Goal: Find specific page/section: Find specific page/section

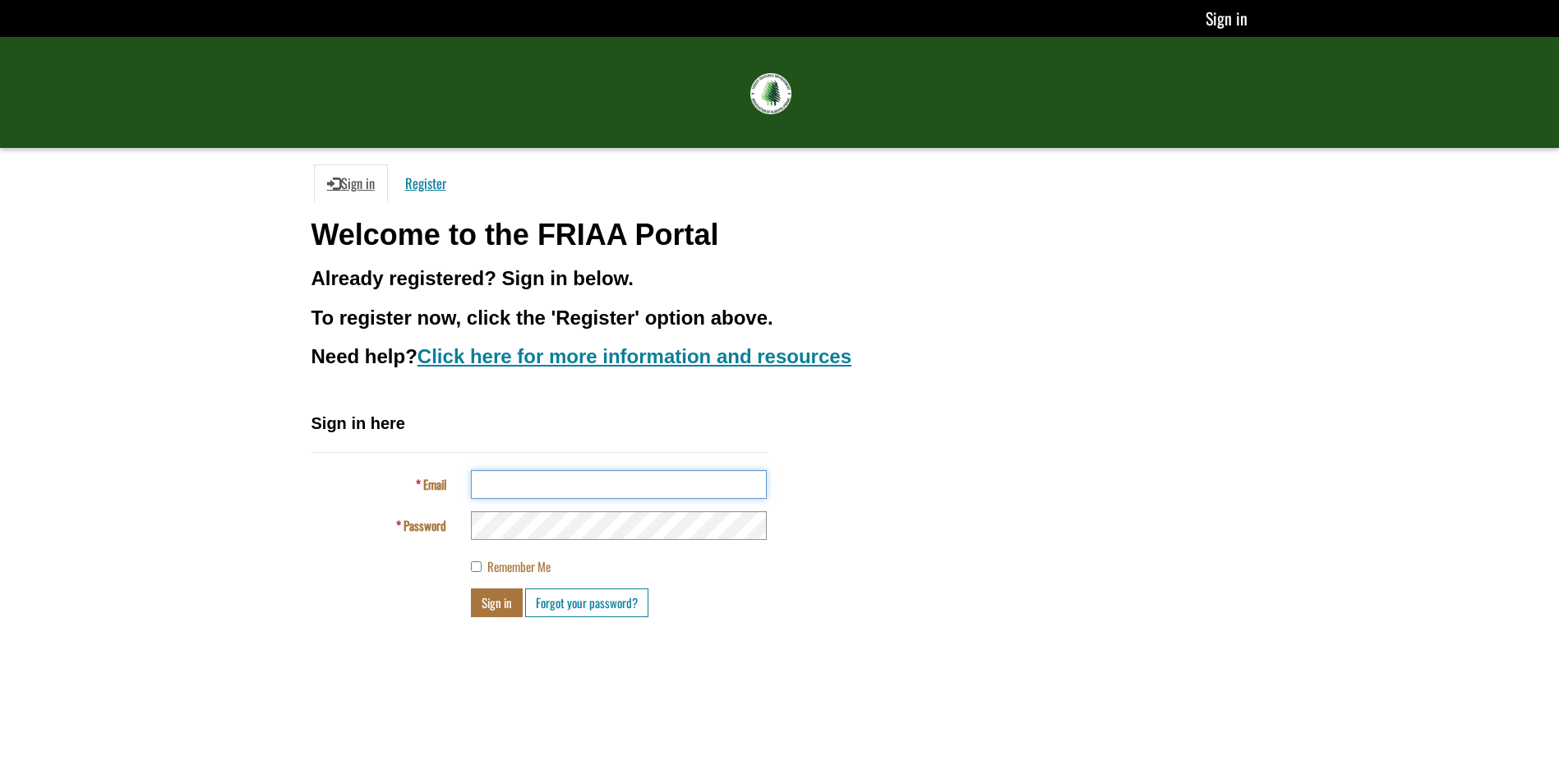
click at [581, 470] on input "Email" at bounding box center [618, 483] width 296 height 29
type input "**********"
click at [511, 604] on button "Sign in" at bounding box center [497, 602] width 51 height 29
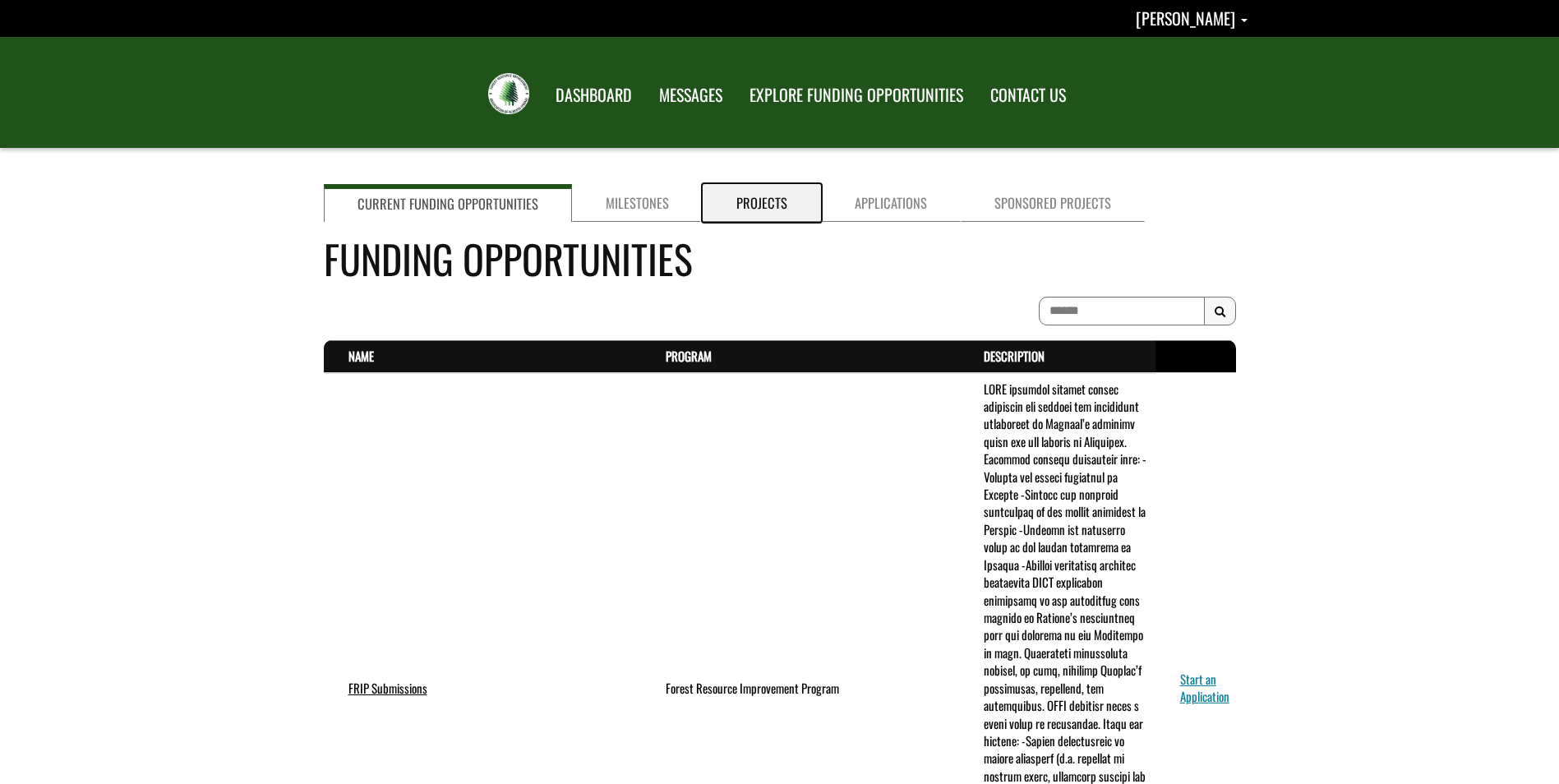
click at [760, 201] on link "Projects" at bounding box center [762, 203] width 119 height 38
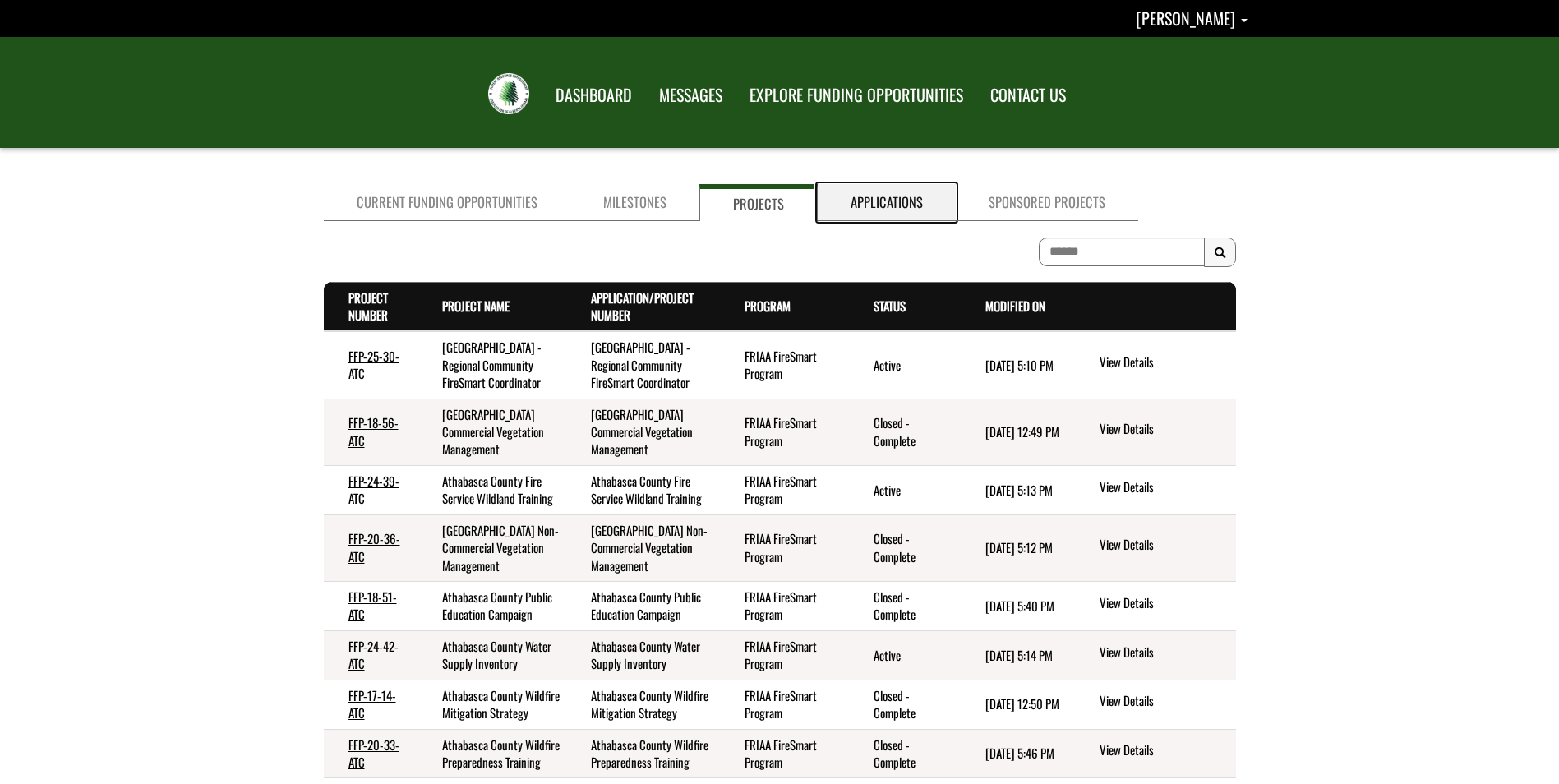
click at [876, 207] on link "Applications" at bounding box center [887, 202] width 138 height 37
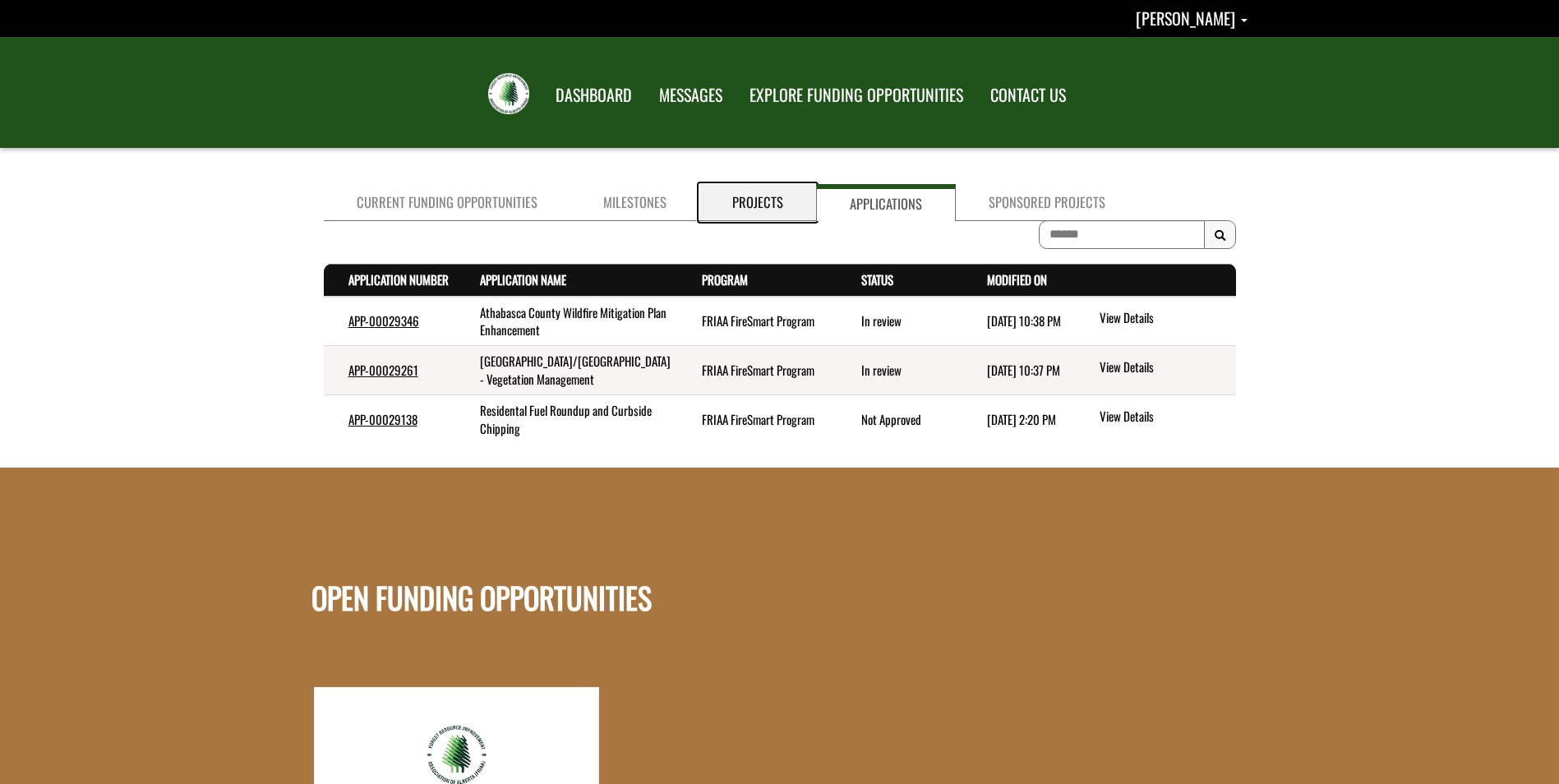
click at [763, 198] on link "Projects" at bounding box center [758, 202] width 117 height 37
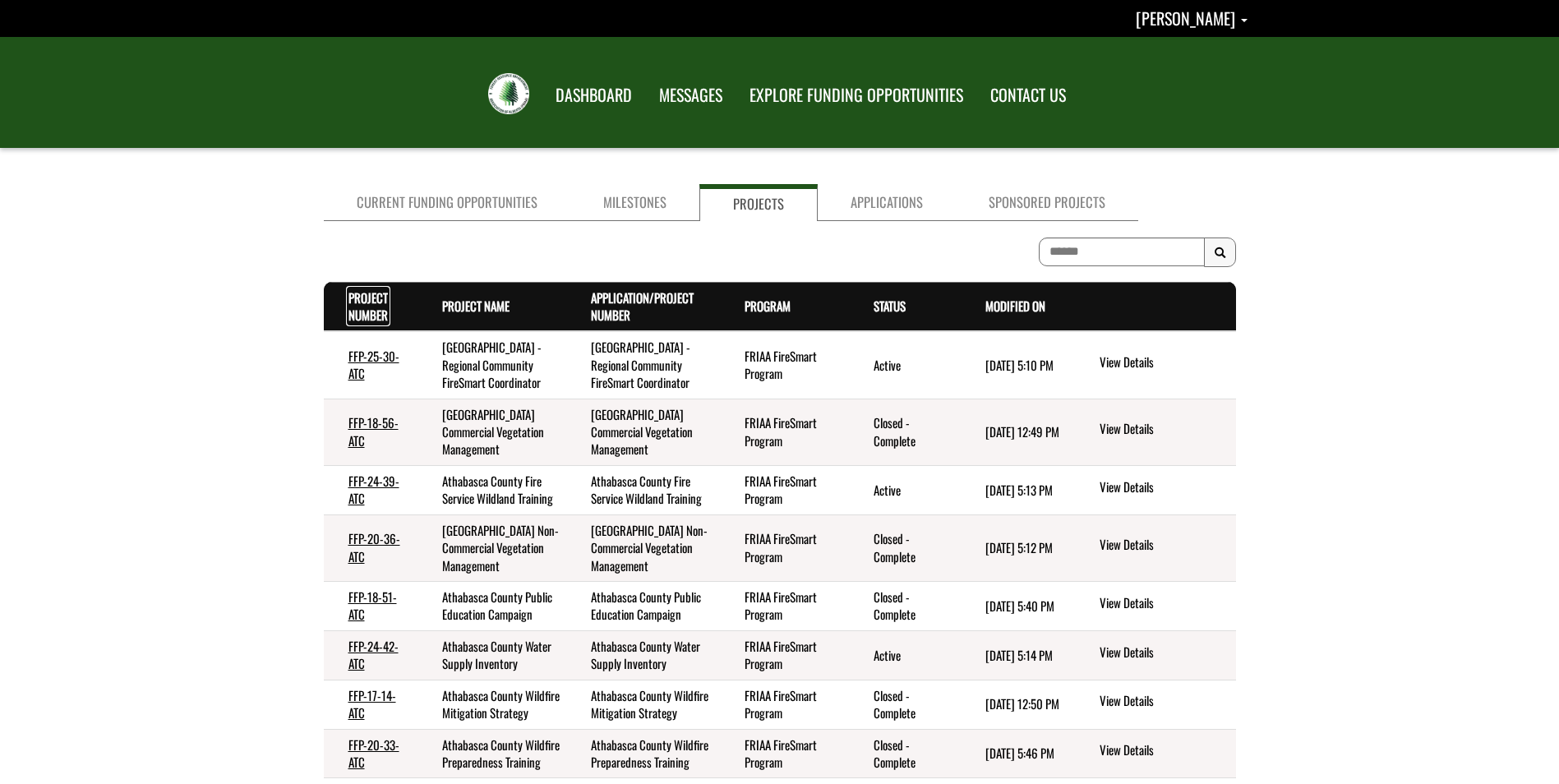
click at [372, 297] on link "Project Number . sort descending" at bounding box center [368, 306] width 40 height 36
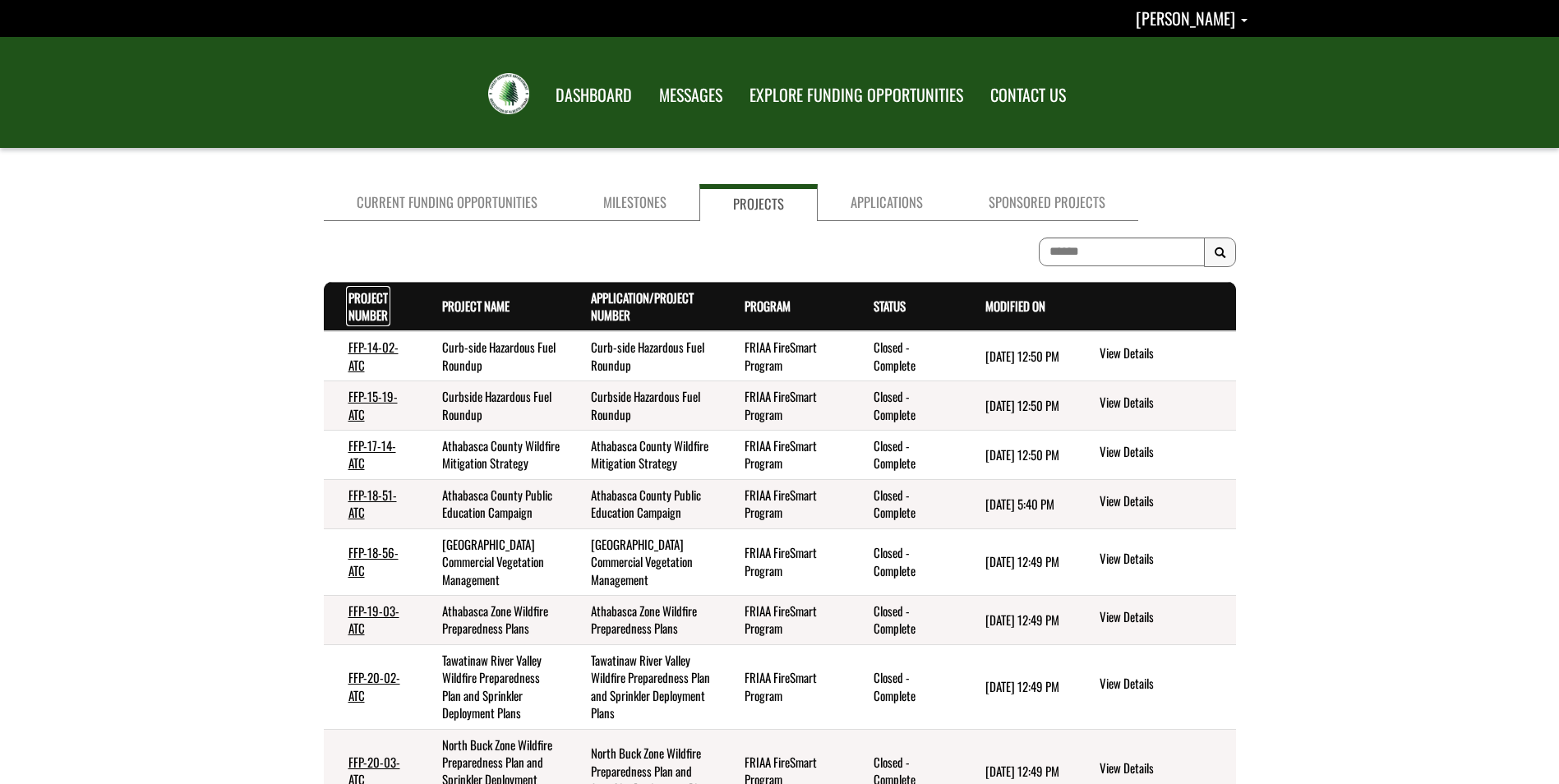
click at [373, 309] on link "Project Number . sort descending" at bounding box center [368, 306] width 40 height 36
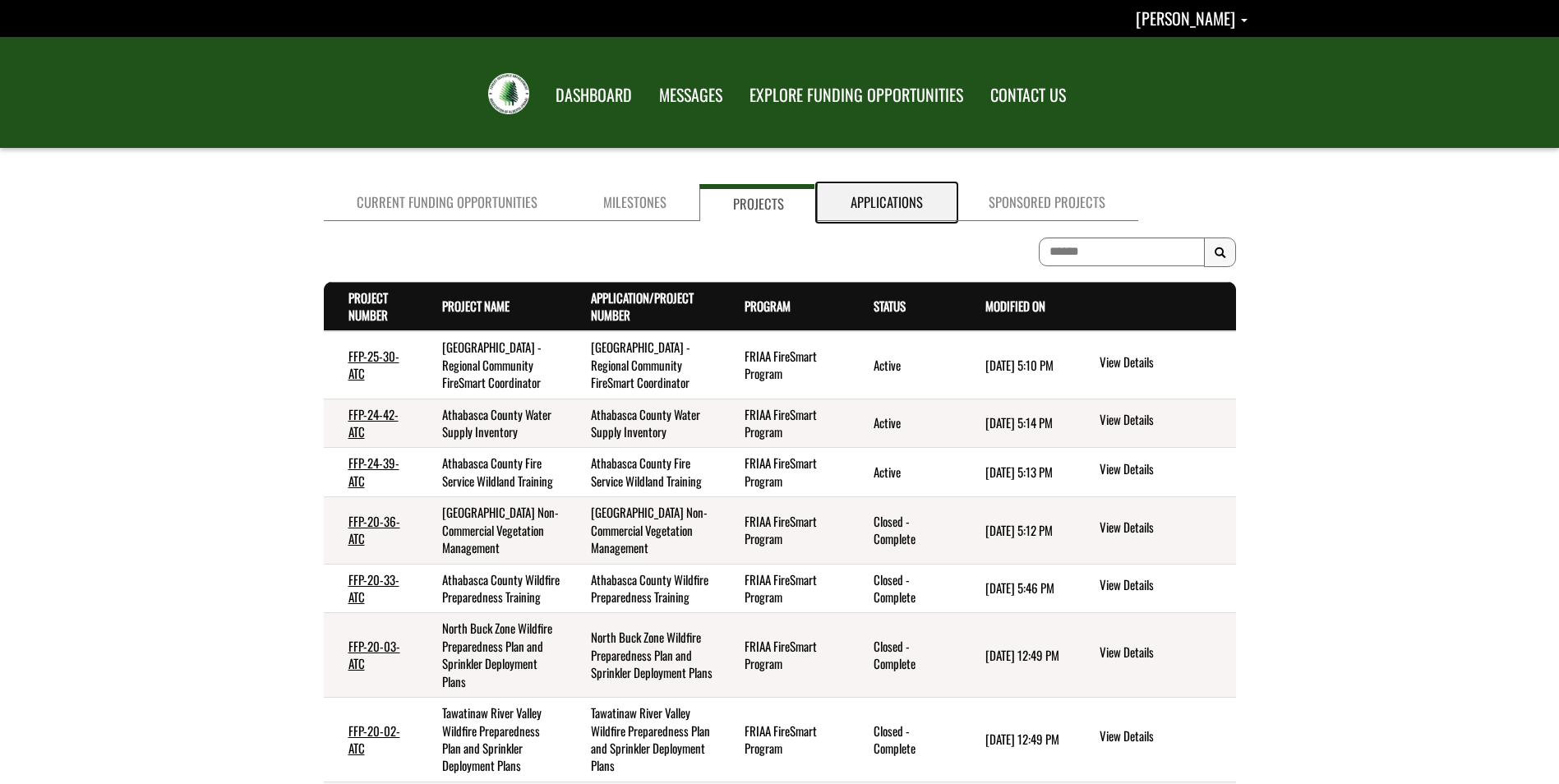
click at [881, 202] on link "Applications" at bounding box center [887, 202] width 138 height 37
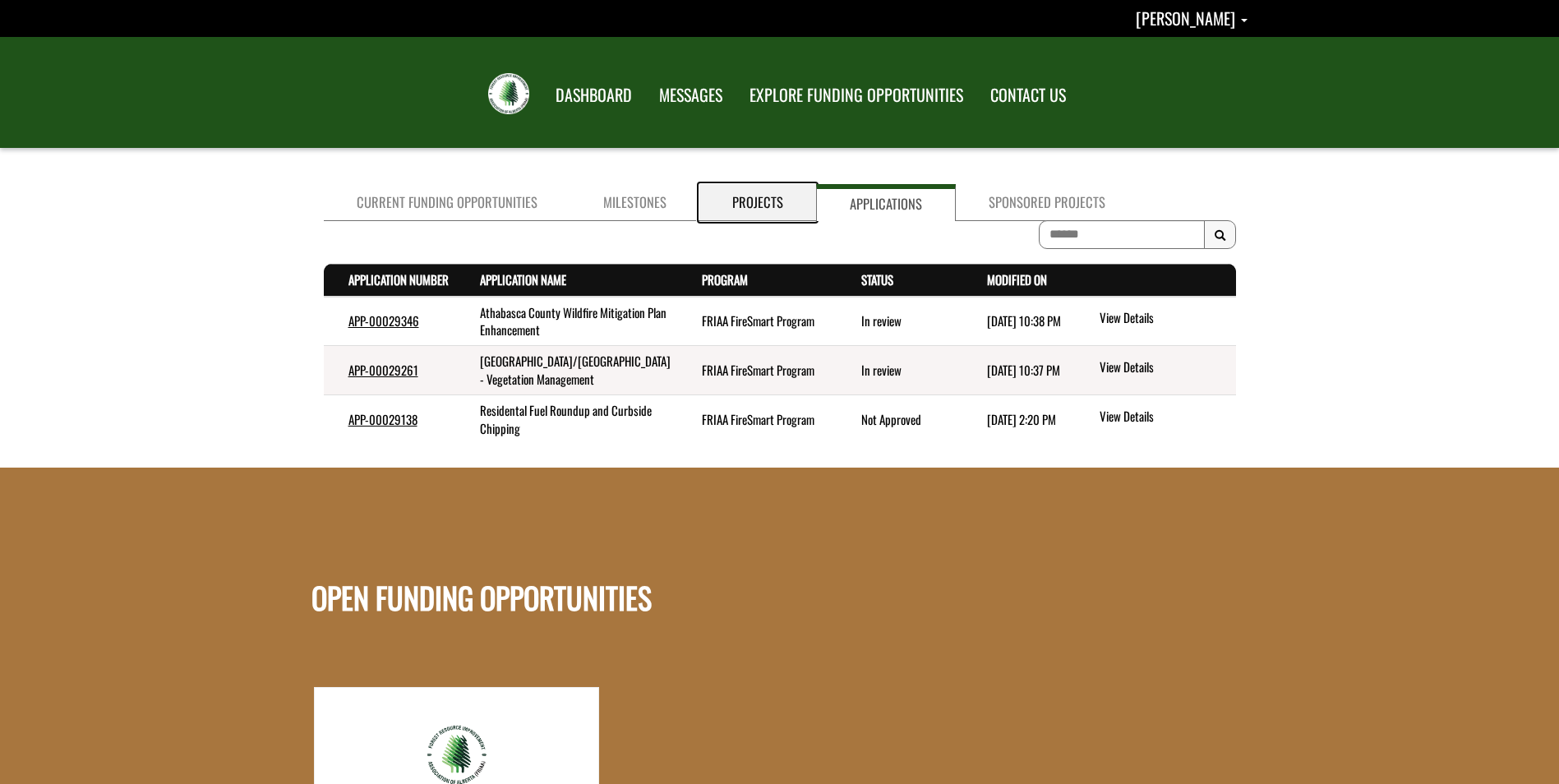
click at [768, 192] on link "Projects" at bounding box center [758, 202] width 117 height 37
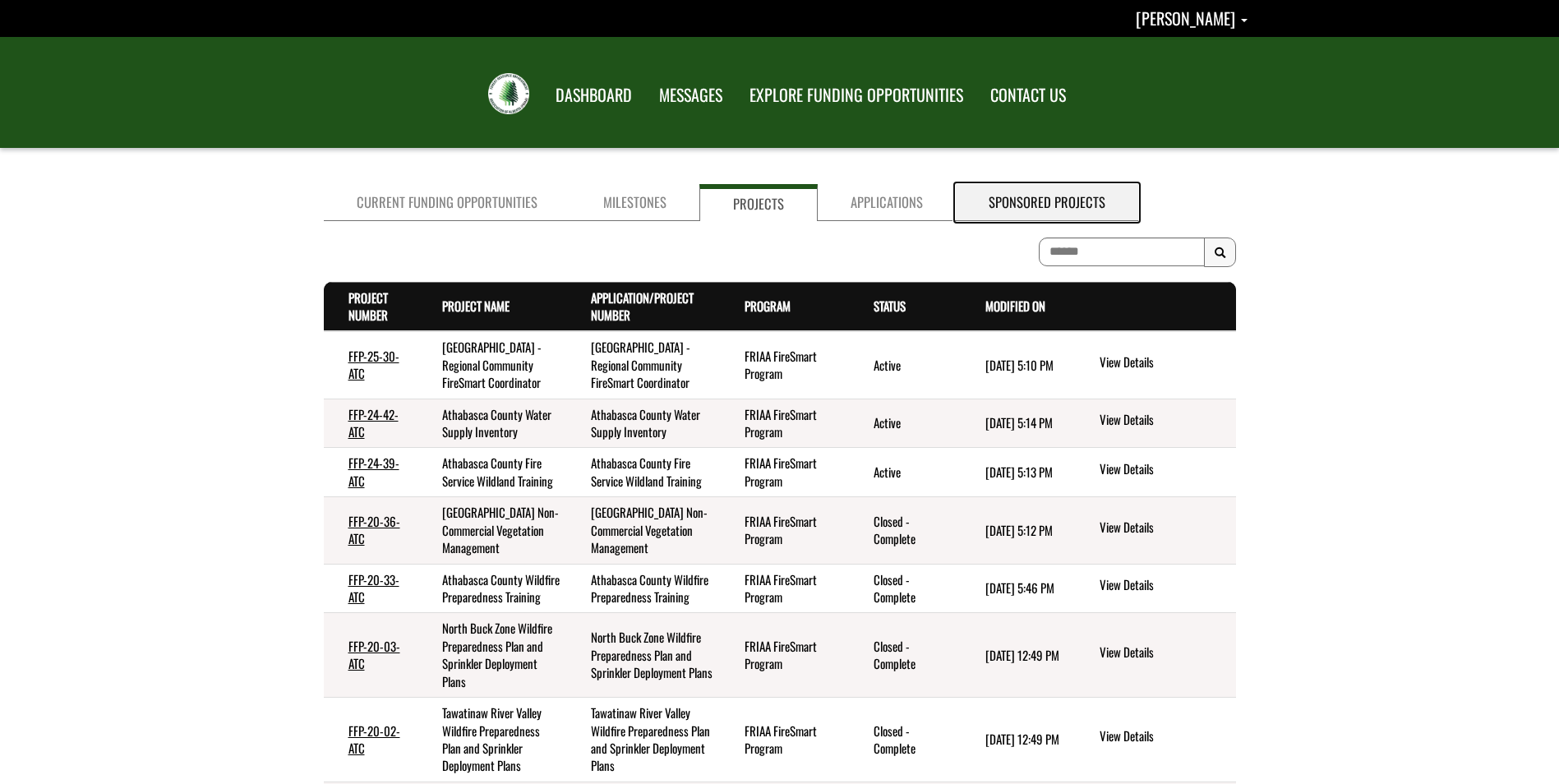
click at [1003, 206] on link "Sponsored Projects" at bounding box center [1047, 202] width 182 height 37
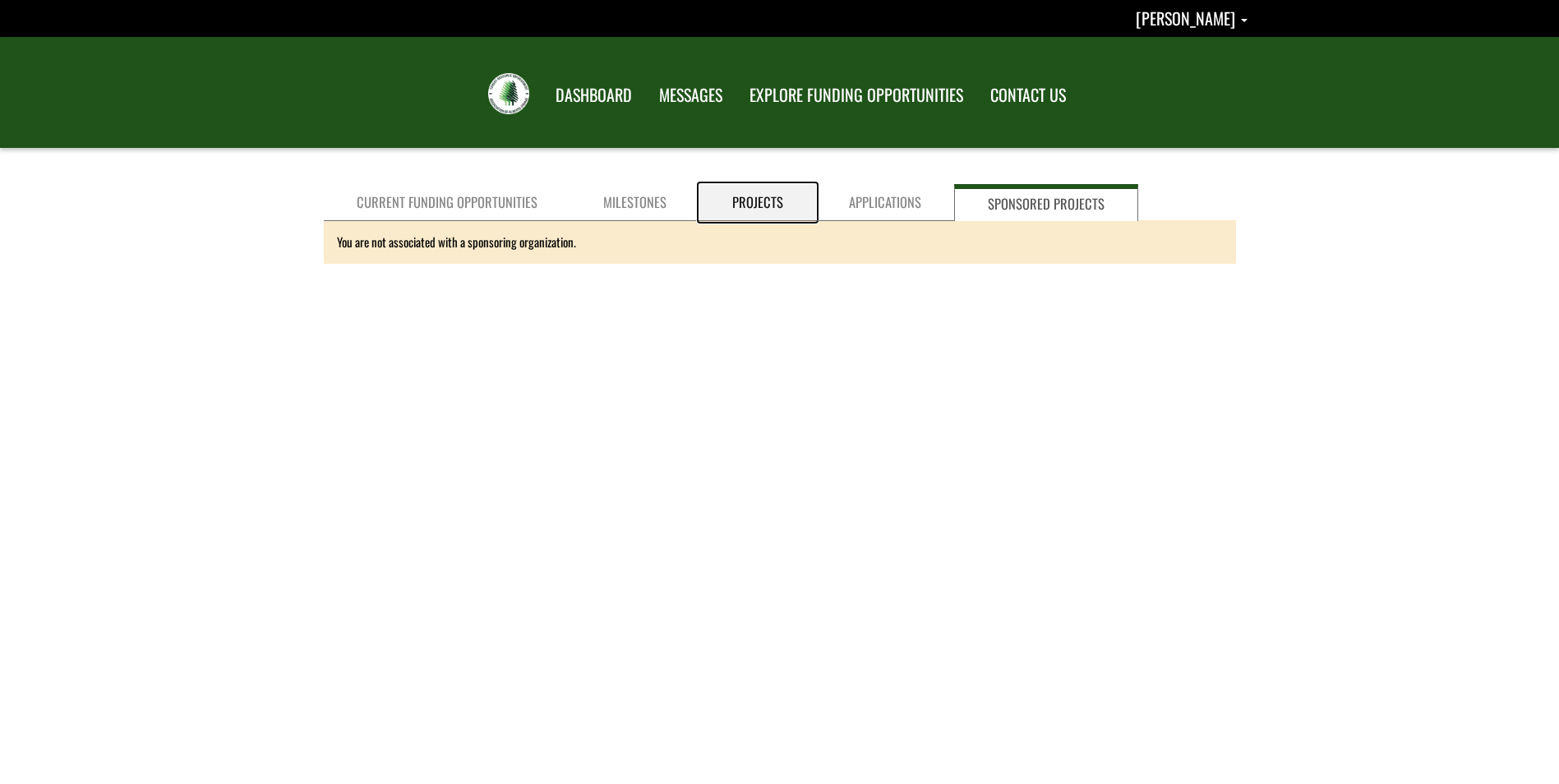
click at [764, 205] on link "Projects" at bounding box center [758, 202] width 117 height 37
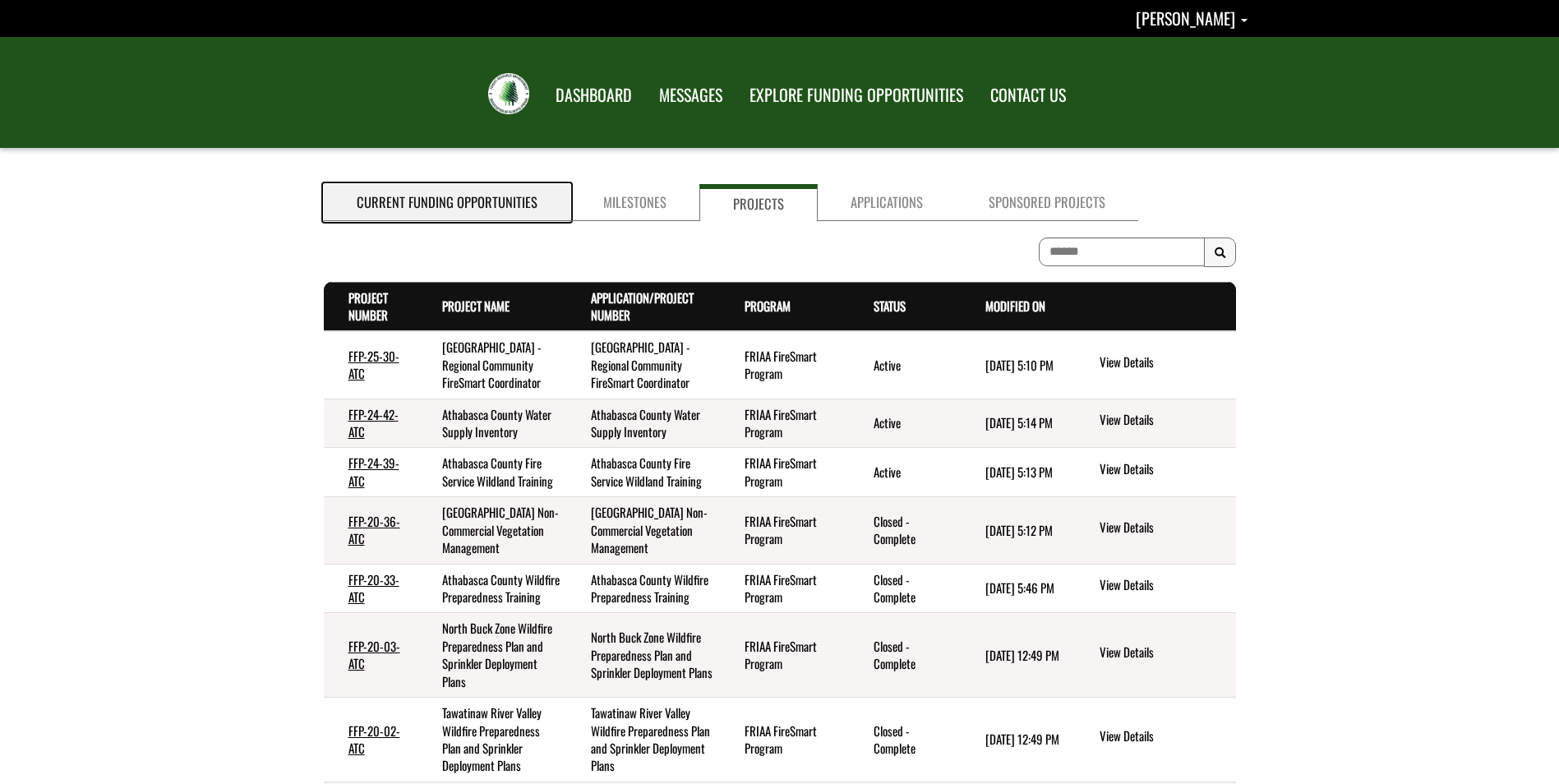
click at [442, 202] on link "Current Funding Opportunities" at bounding box center [446, 202] width 246 height 37
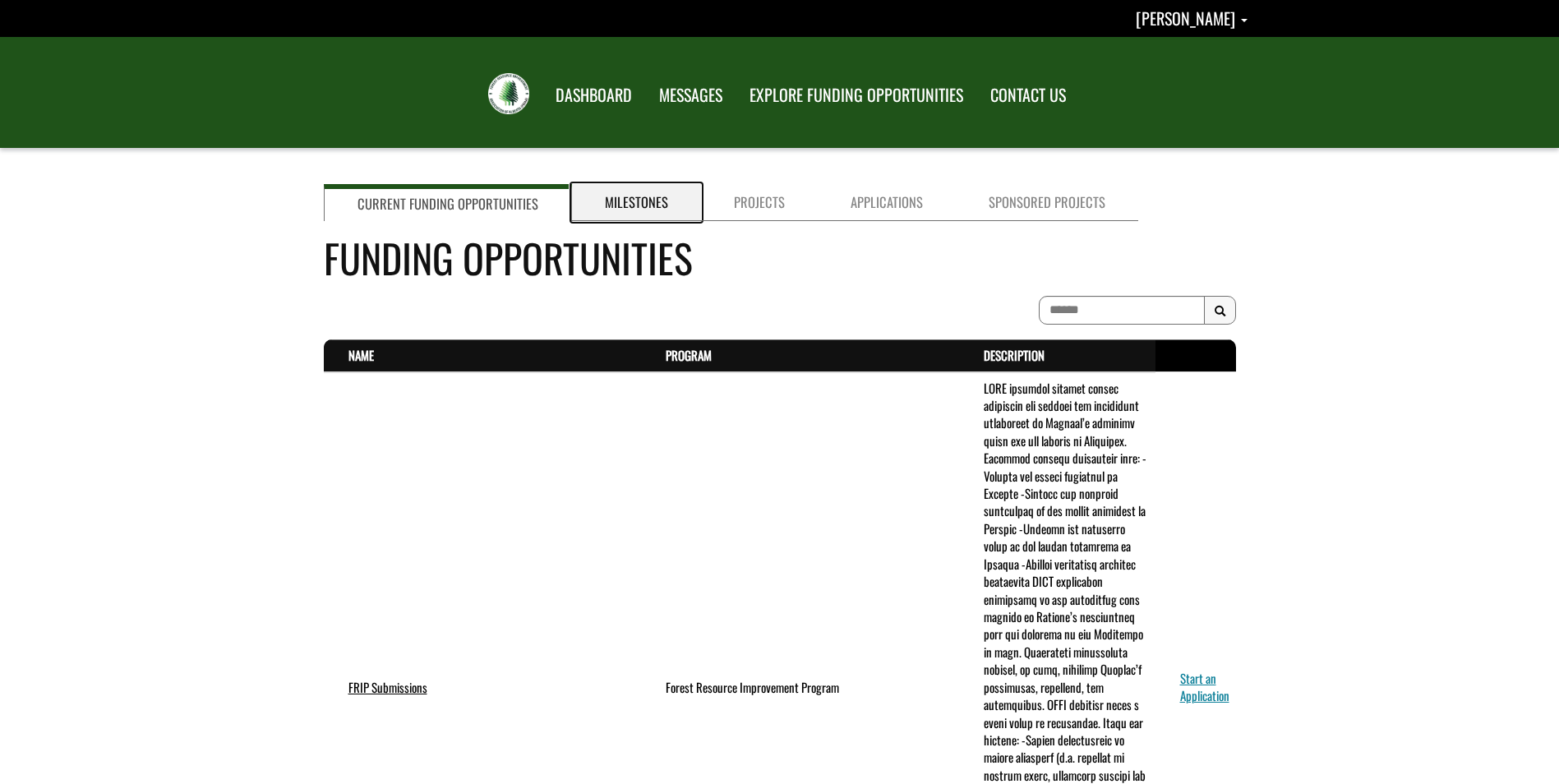
click at [626, 195] on link "Milestones" at bounding box center [636, 202] width 129 height 37
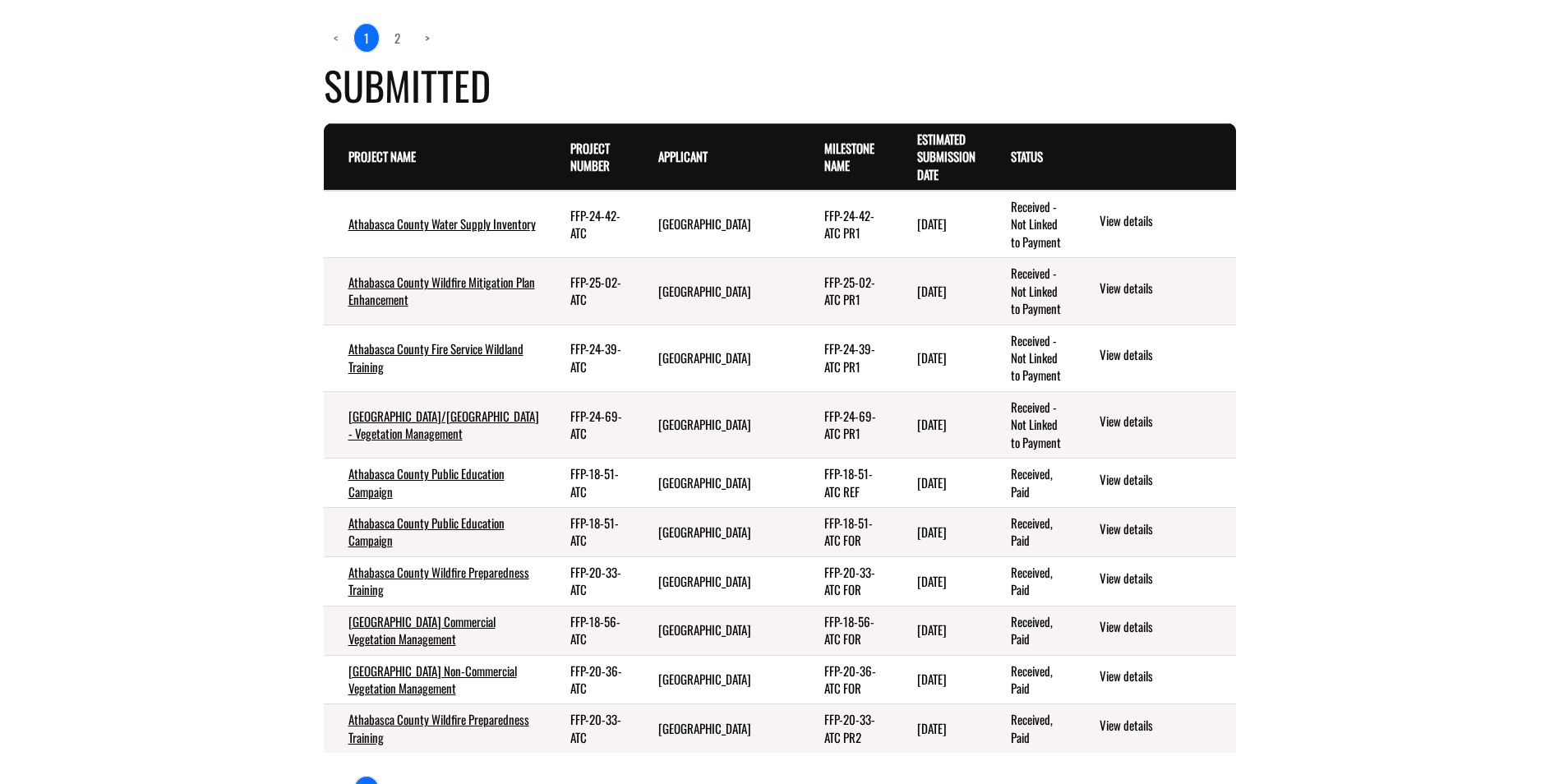
scroll to position [1068, 0]
